Goal: Task Accomplishment & Management: Manage account settings

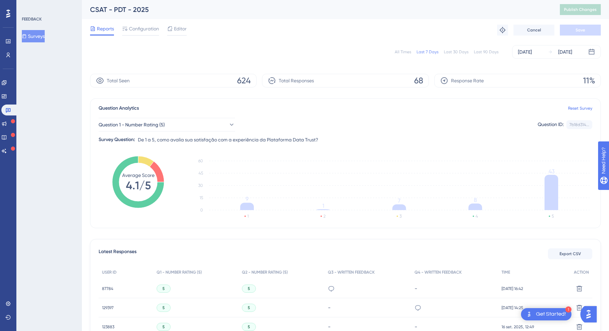
scroll to position [103, 0]
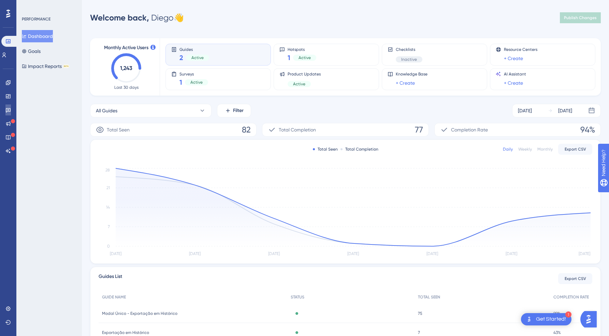
click at [6, 112] on icon at bounding box center [8, 110] width 5 height 4
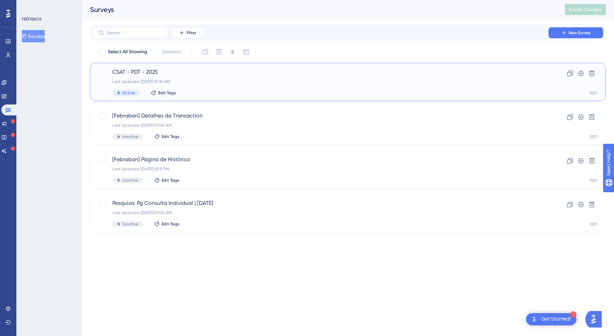
click at [180, 73] on span "CSAT - PDT - 2025" at bounding box center [320, 72] width 417 height 8
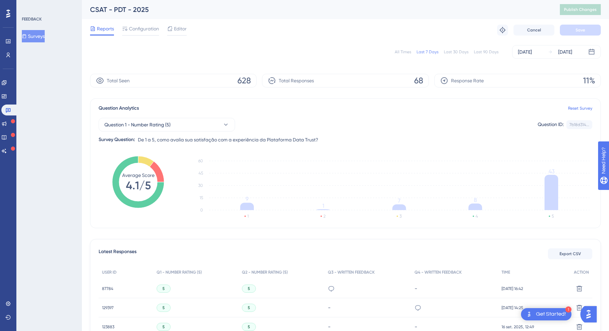
click at [247, 80] on span "628" at bounding box center [244, 80] width 13 height 11
click at [129, 35] on div at bounding box center [140, 34] width 37 height 1
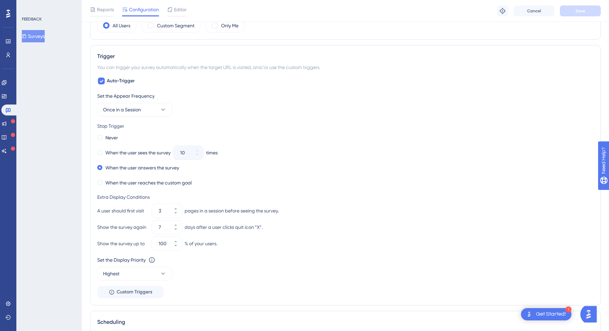
scroll to position [302, 0]
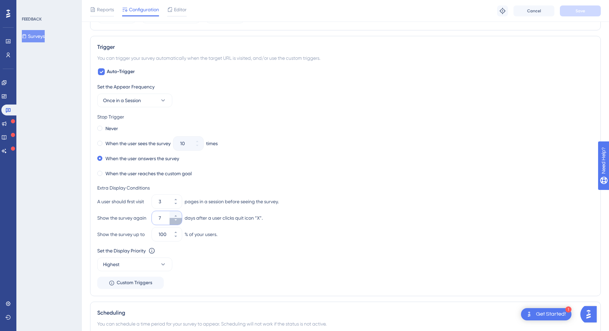
click at [176, 222] on button "7" at bounding box center [176, 221] width 12 height 7
click at [176, 222] on button "6" at bounding box center [176, 221] width 12 height 7
click at [176, 222] on button "5" at bounding box center [176, 221] width 12 height 7
click at [176, 222] on button "4" at bounding box center [176, 221] width 12 height 7
click at [176, 214] on icon at bounding box center [176, 216] width 4 height 4
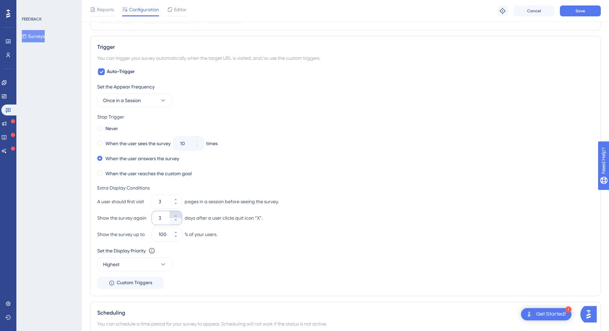
type input "4"
click at [577, 14] on button "Save" at bounding box center [580, 10] width 41 height 11
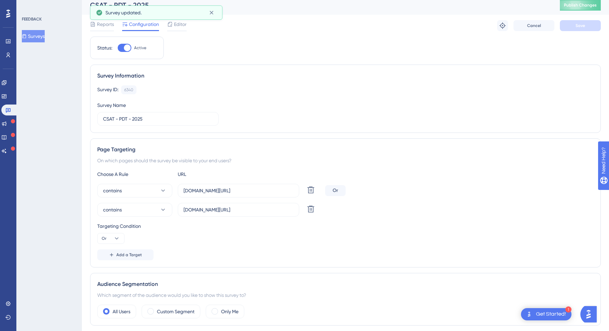
scroll to position [0, 0]
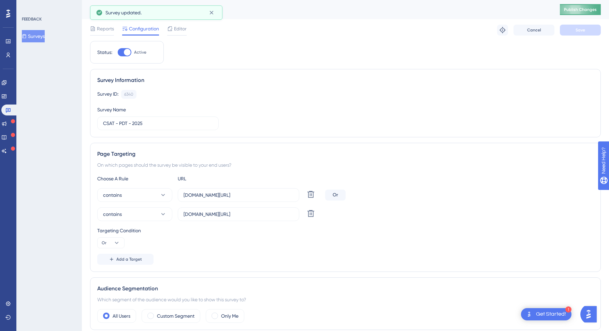
click at [586, 7] on span "Publish Changes" at bounding box center [580, 9] width 33 height 5
click at [106, 30] on span "Reports" at bounding box center [105, 29] width 17 height 8
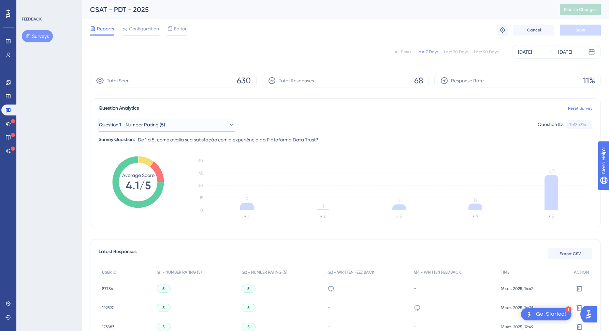
click at [139, 124] on span "Question 1 - Number Rating (5)" at bounding box center [132, 124] width 66 height 8
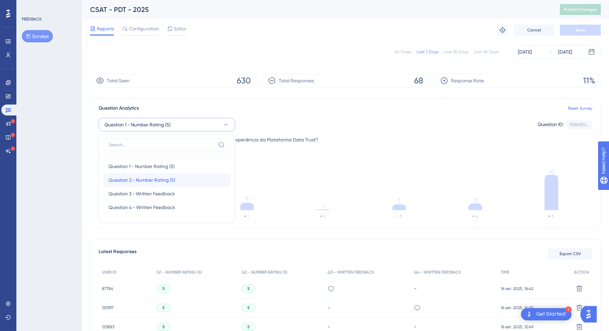
click at [144, 174] on div "Question 2 - Number Rating (5) Question 2 - Number Rating (5)" at bounding box center [167, 180] width 117 height 14
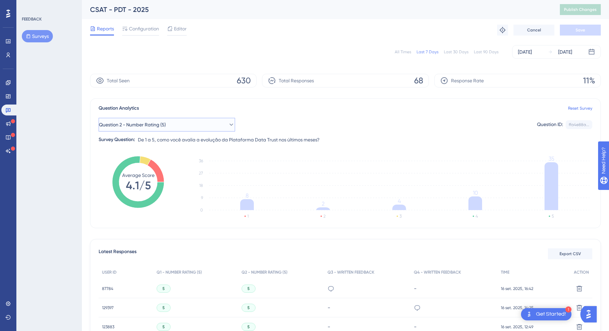
click at [173, 125] on button "Question 2 - Number Rating (5)" at bounding box center [167, 125] width 136 height 14
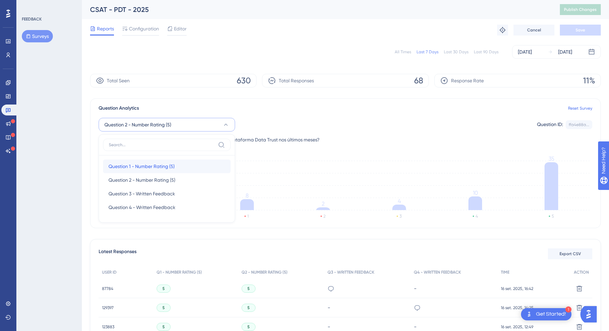
click at [145, 164] on span "Question 1 - Number Rating (5)" at bounding box center [142, 166] width 66 height 8
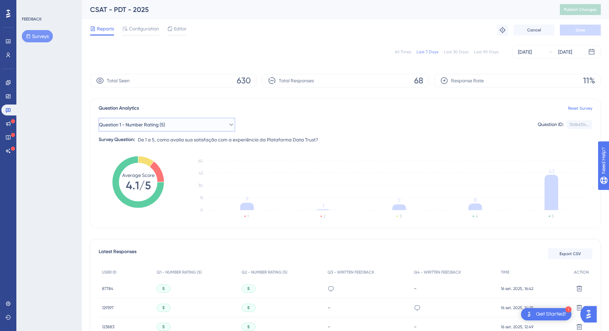
click at [203, 124] on button "Question 1 - Number Rating (5)" at bounding box center [167, 125] width 136 height 14
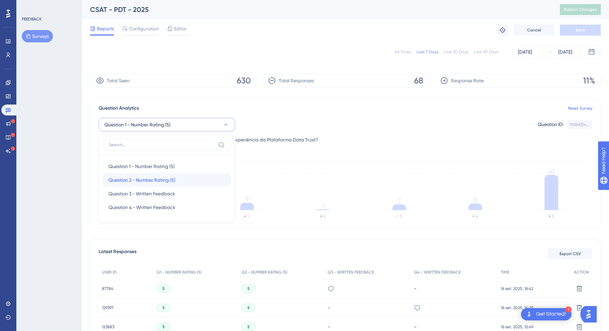
click at [170, 178] on span "Question 2 - Number Rating (5)" at bounding box center [142, 180] width 67 height 8
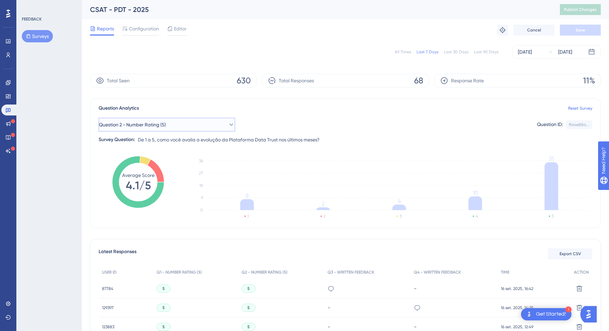
click at [166, 121] on span "Question 2 - Number Rating (5)" at bounding box center [132, 124] width 67 height 8
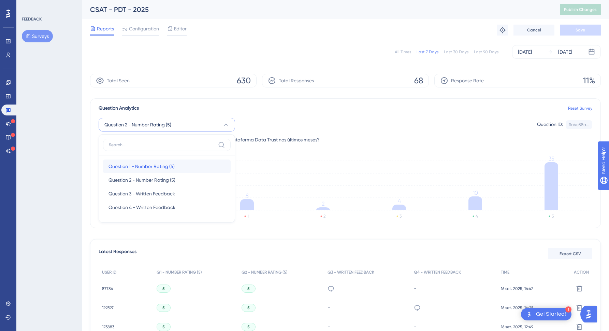
click at [144, 160] on div "Question 1 - Number Rating (5) Question 1 - Number Rating (5)" at bounding box center [167, 166] width 117 height 14
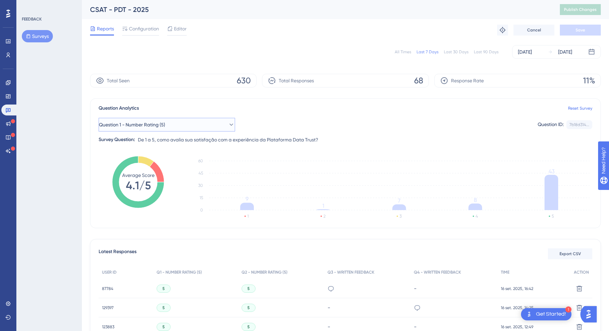
click at [206, 125] on button "Question 1 - Number Rating (5)" at bounding box center [167, 125] width 136 height 14
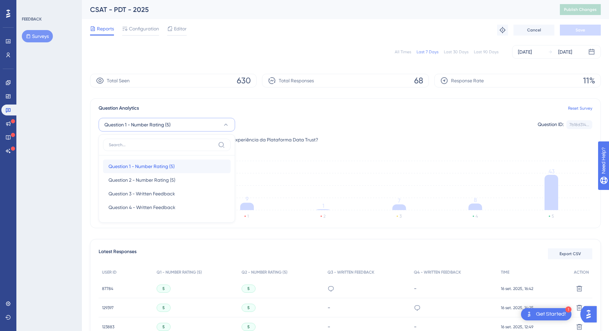
click at [167, 163] on span "Question 1 - Number Rating (5)" at bounding box center [142, 166] width 66 height 8
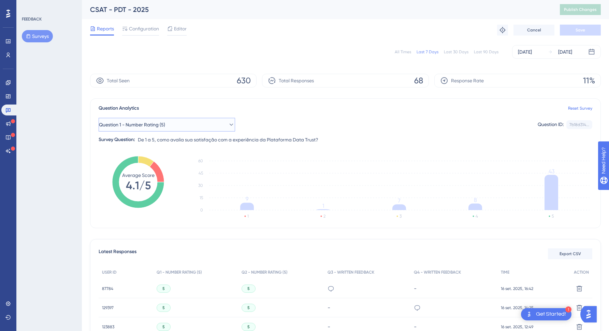
click at [185, 126] on button "Question 1 - Number Rating (5)" at bounding box center [167, 125] width 136 height 14
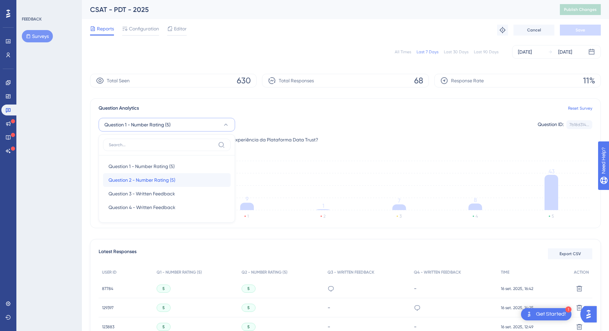
click at [153, 179] on span "Question 2 - Number Rating (5)" at bounding box center [142, 180] width 67 height 8
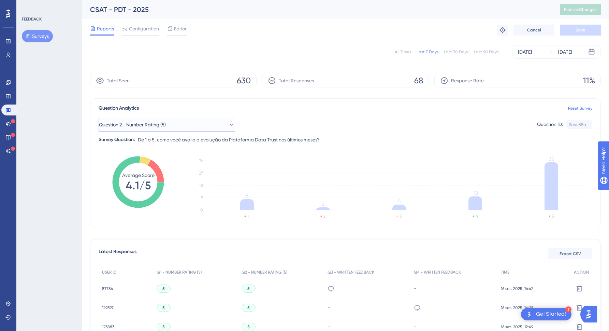
click at [163, 124] on span "Question 2 - Number Rating (5)" at bounding box center [132, 124] width 67 height 8
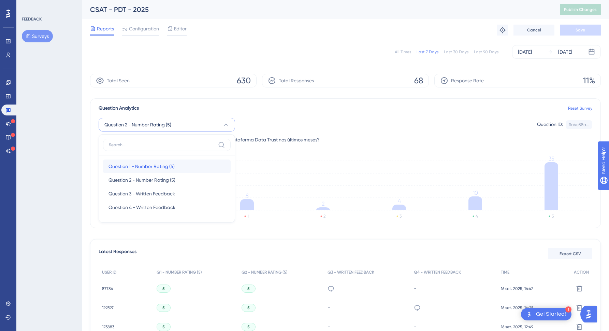
click at [152, 164] on span "Question 1 - Number Rating (5)" at bounding box center [142, 166] width 66 height 8
